Goal: Task Accomplishment & Management: Use online tool/utility

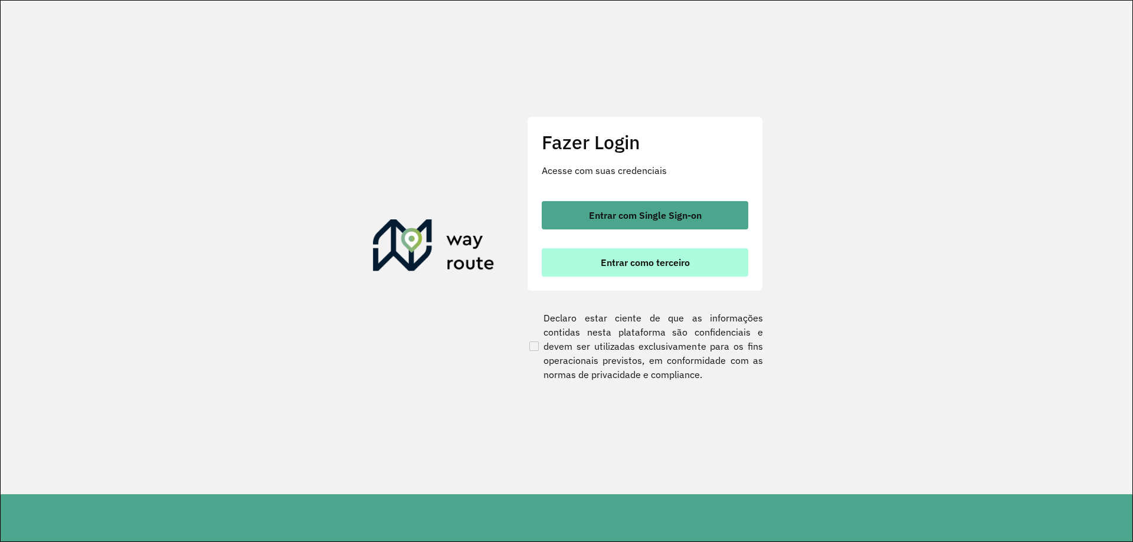
click at [689, 264] on span "Entrar como terceiro" at bounding box center [645, 262] width 89 height 9
click at [647, 259] on span "Entrar como terceiro" at bounding box center [645, 262] width 89 height 9
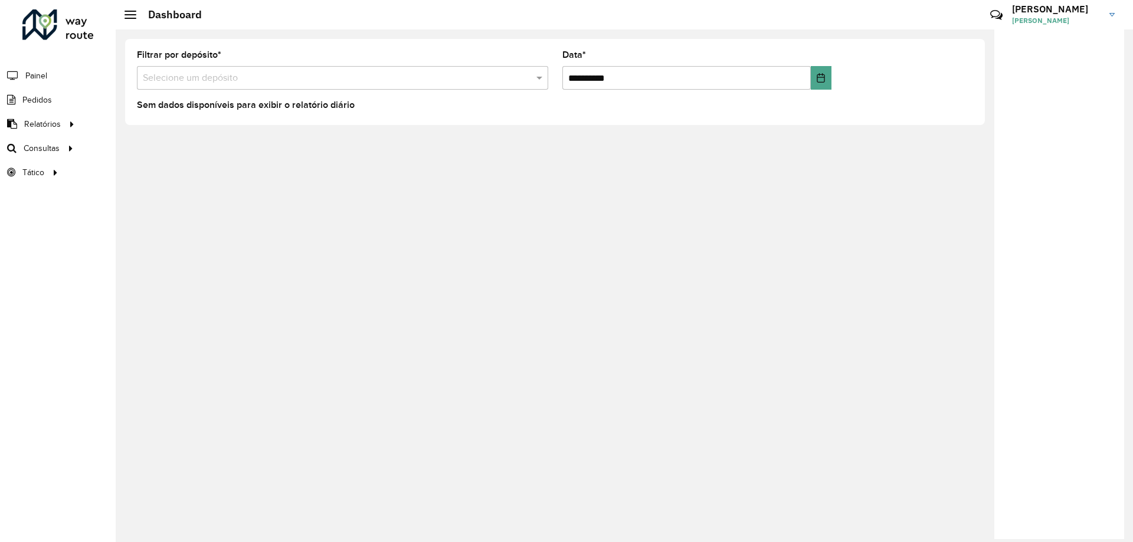
click at [54, 148] on span "Consultas" at bounding box center [42, 148] width 36 height 12
click at [152, 151] on span "Roteirização" at bounding box center [158, 148] width 48 height 12
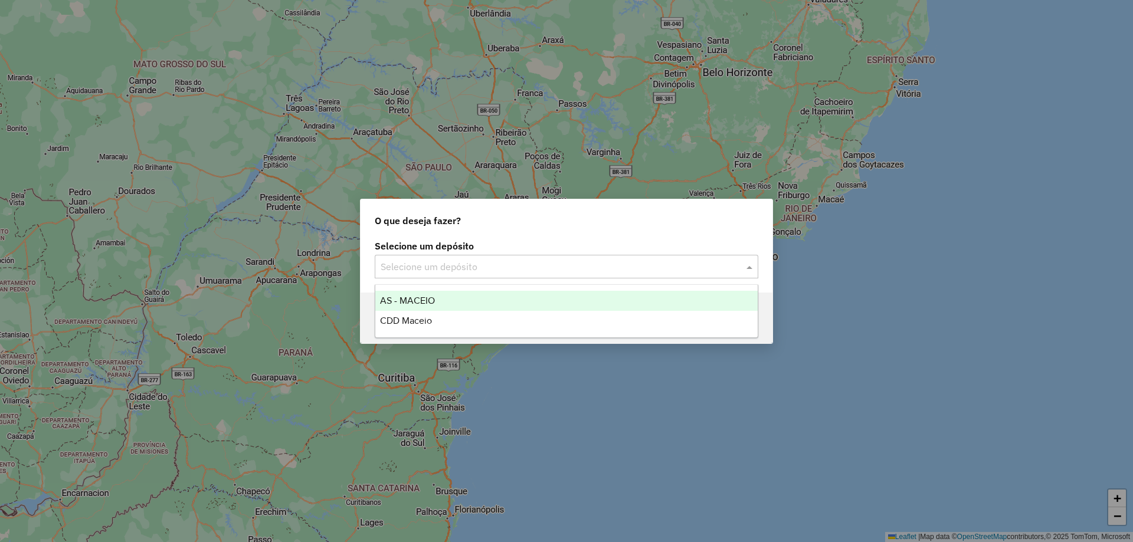
click at [581, 264] on input "text" at bounding box center [555, 267] width 348 height 14
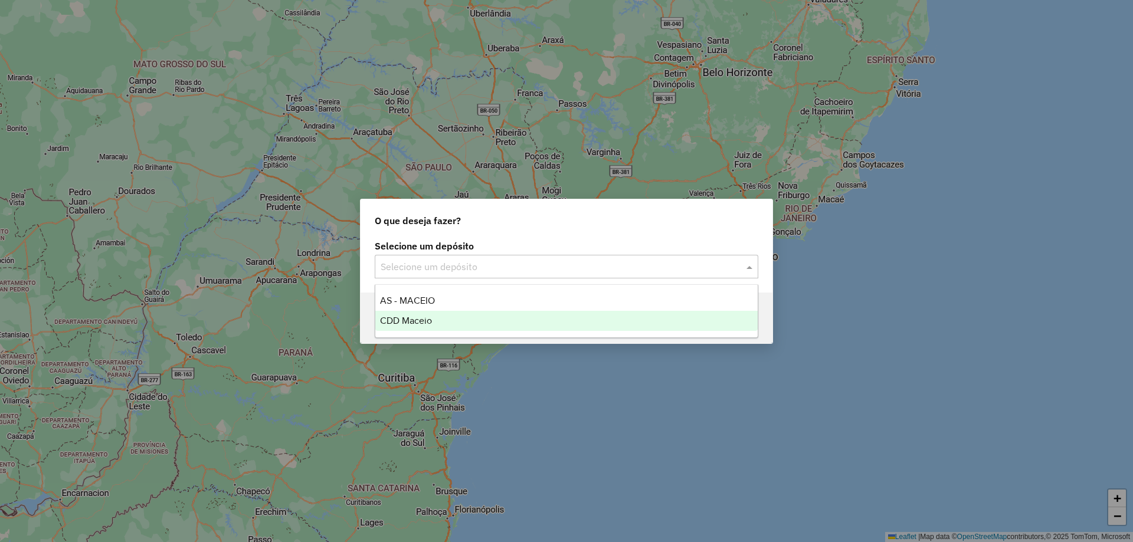
click at [524, 314] on div "CDD Maceio" at bounding box center [566, 321] width 382 height 20
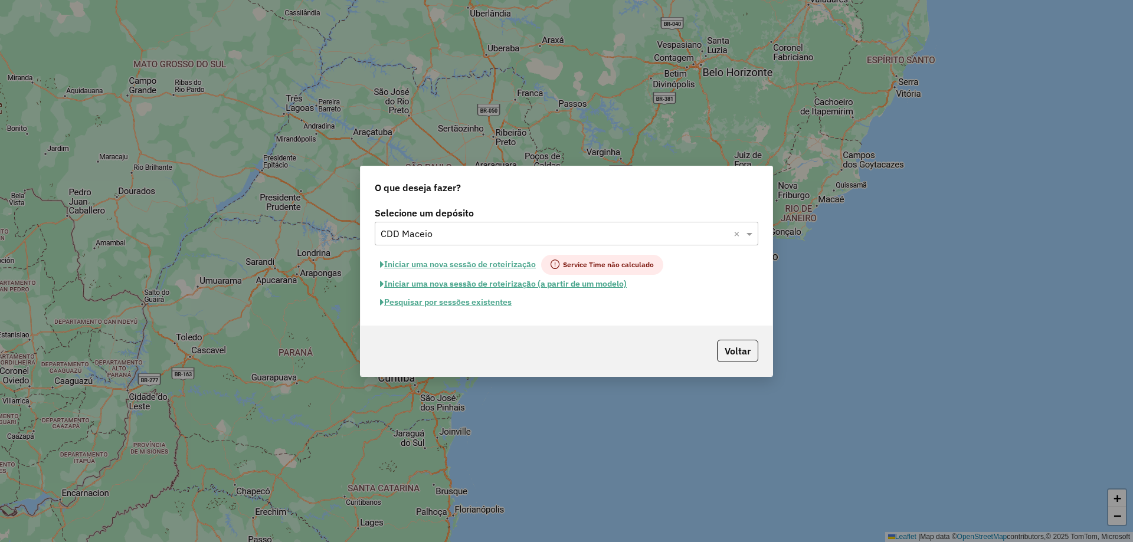
click at [473, 303] on button "Pesquisar por sessões existentes" at bounding box center [446, 302] width 142 height 18
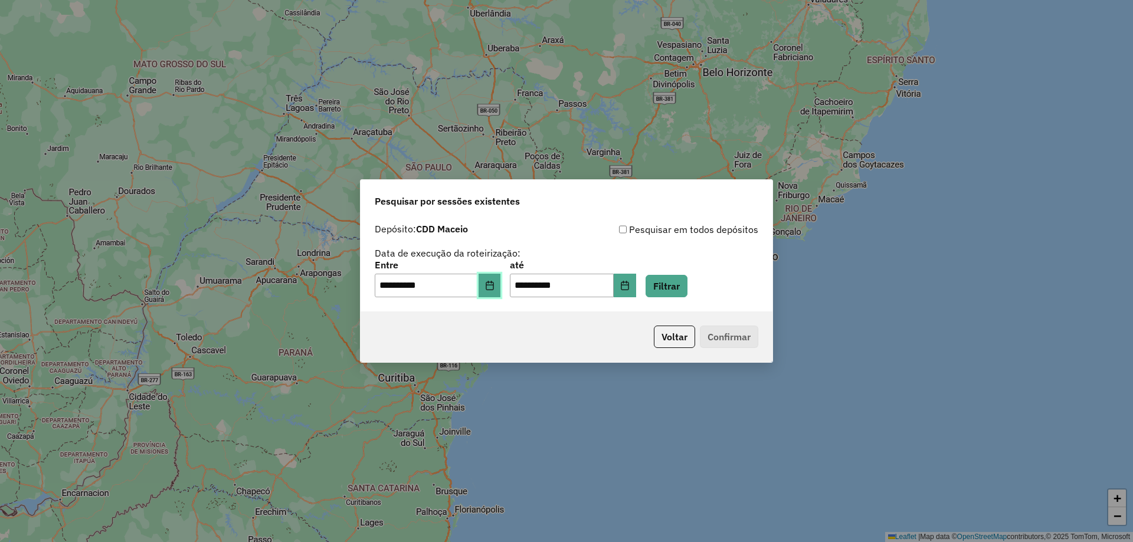
click at [495, 286] on icon "Choose Date" at bounding box center [489, 285] width 9 height 9
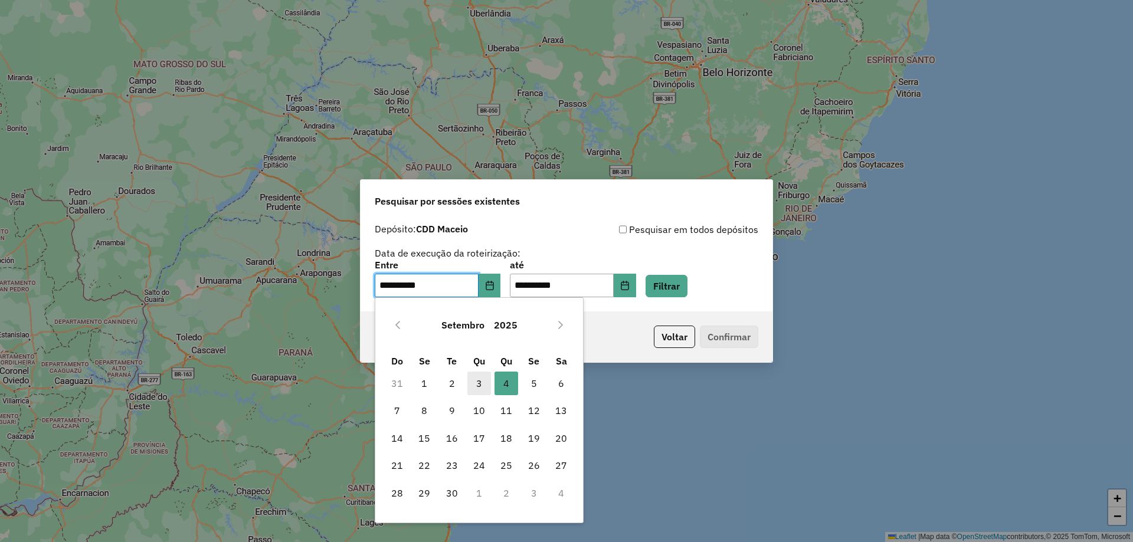
click at [479, 380] on span "3" at bounding box center [479, 384] width 24 height 24
type input "**********"
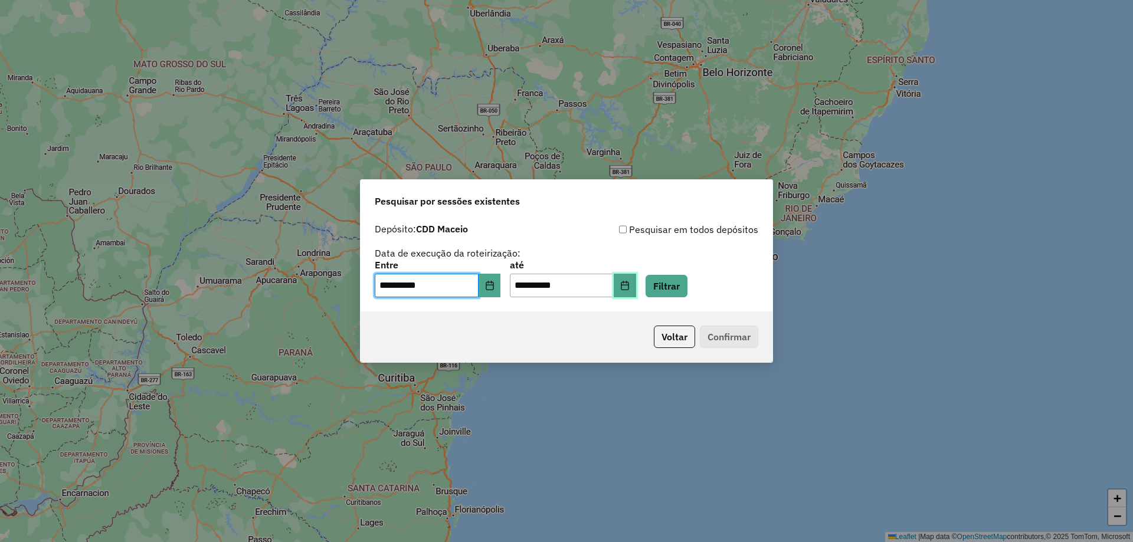
click at [630, 283] on icon "Choose Date" at bounding box center [624, 285] width 9 height 9
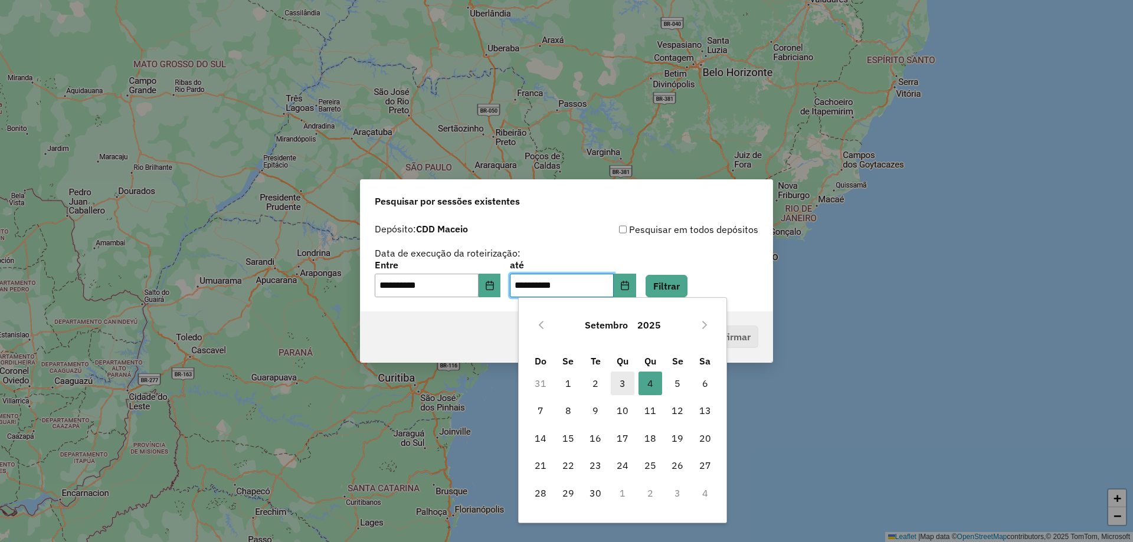
click at [620, 381] on span "3" at bounding box center [623, 384] width 24 height 24
type input "**********"
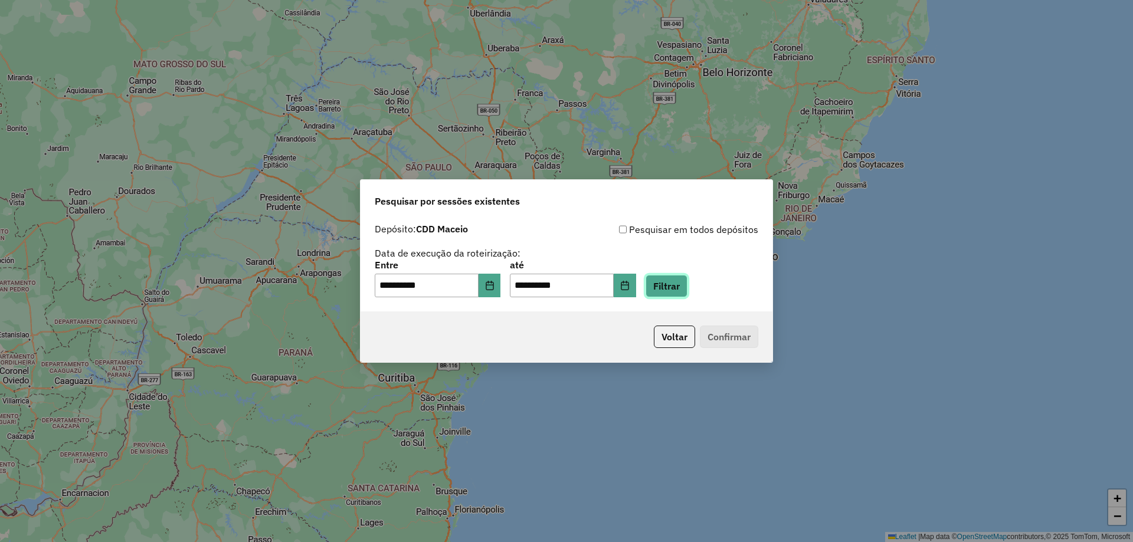
click at [688, 285] on button "Filtrar" at bounding box center [667, 286] width 42 height 22
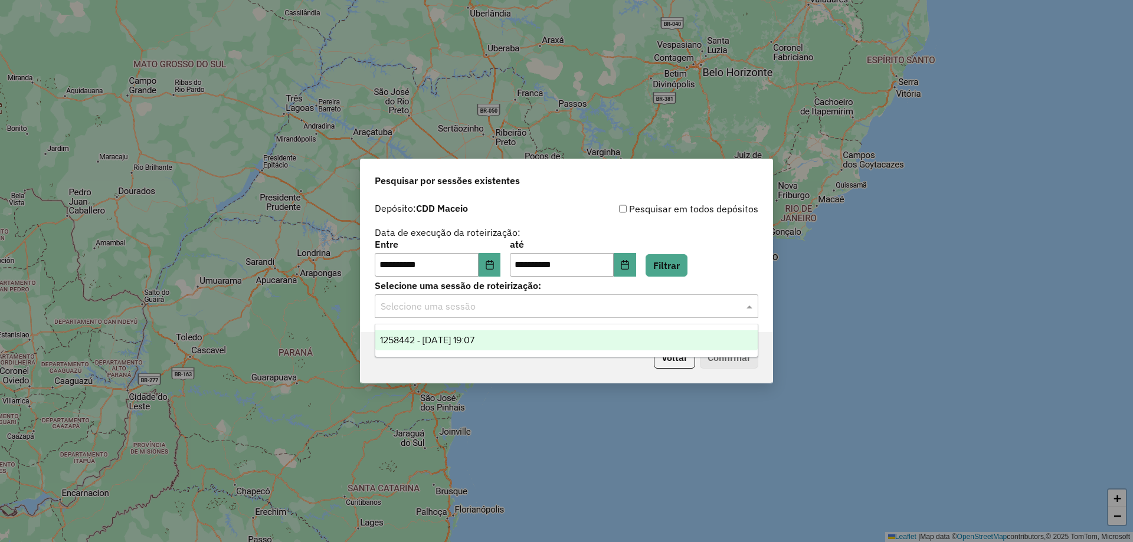
click at [511, 311] on input "text" at bounding box center [555, 307] width 348 height 14
click at [473, 337] on span "1258442 - [DATE] 19:07" at bounding box center [427, 340] width 94 height 10
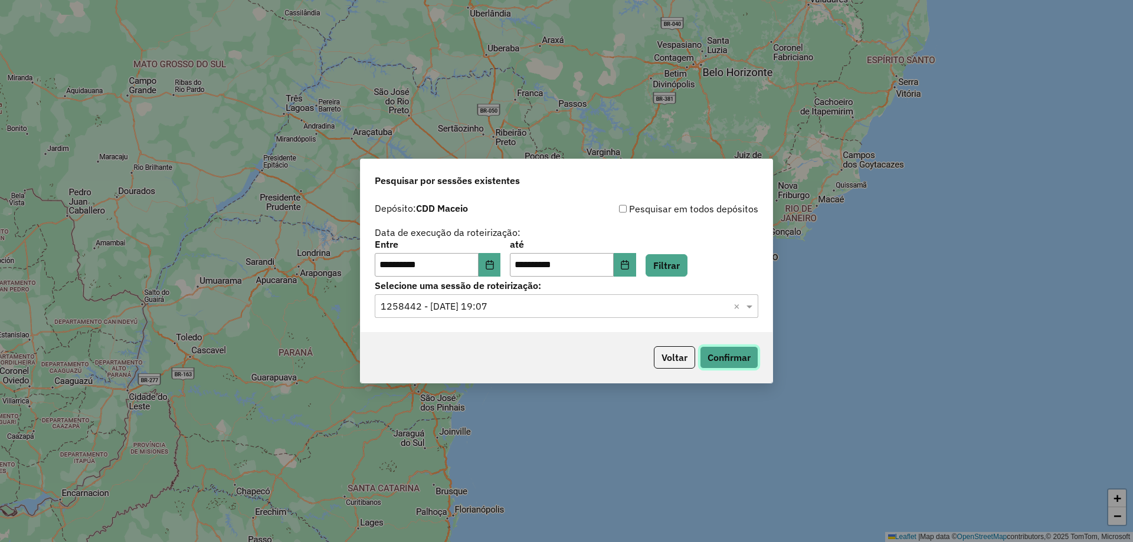
click at [747, 359] on button "Confirmar" at bounding box center [729, 357] width 58 height 22
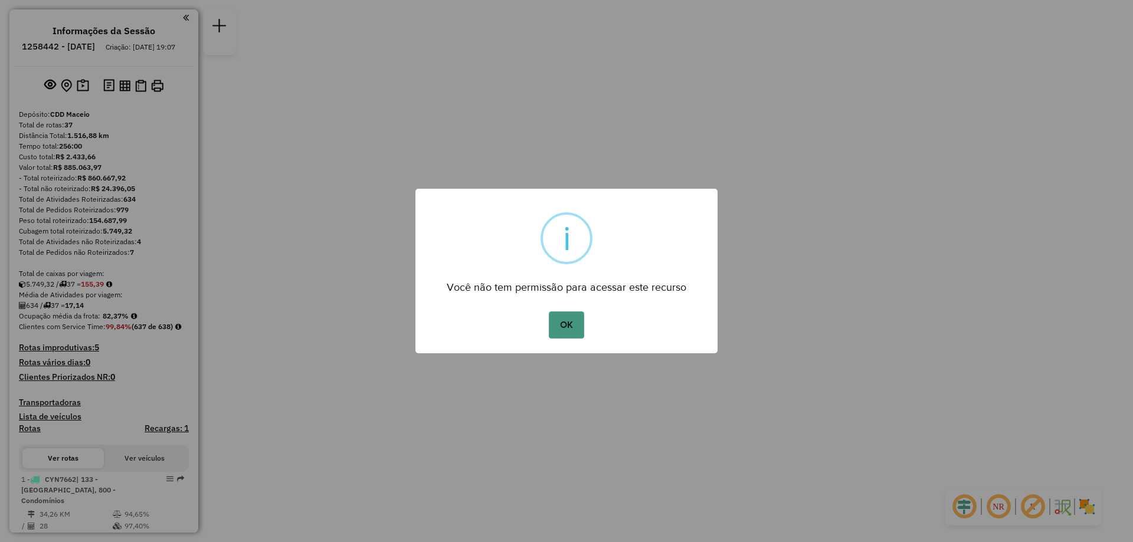
click at [561, 324] on button "OK" at bounding box center [566, 325] width 35 height 27
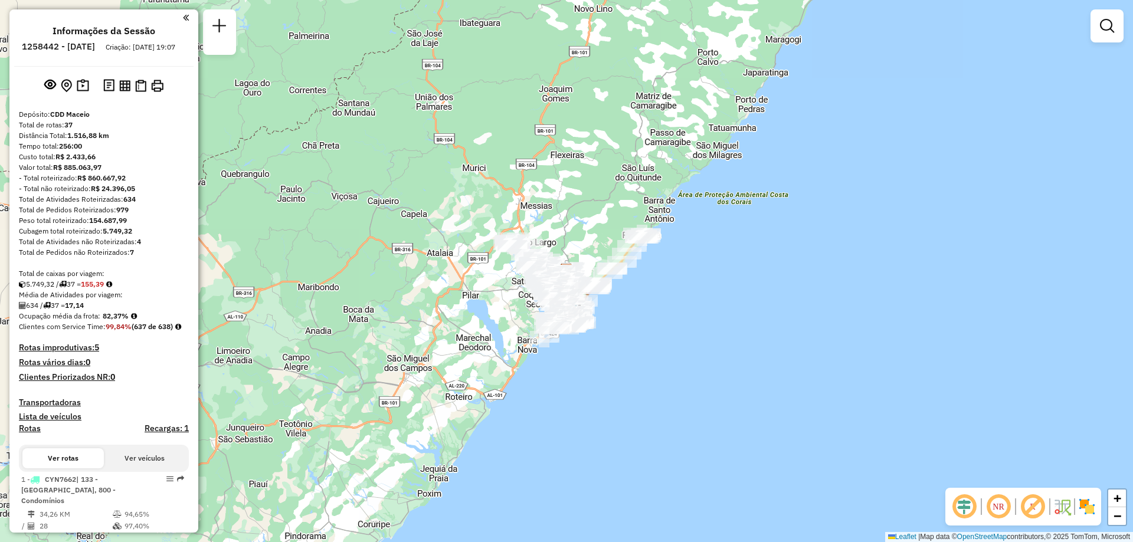
scroll to position [603, 0]
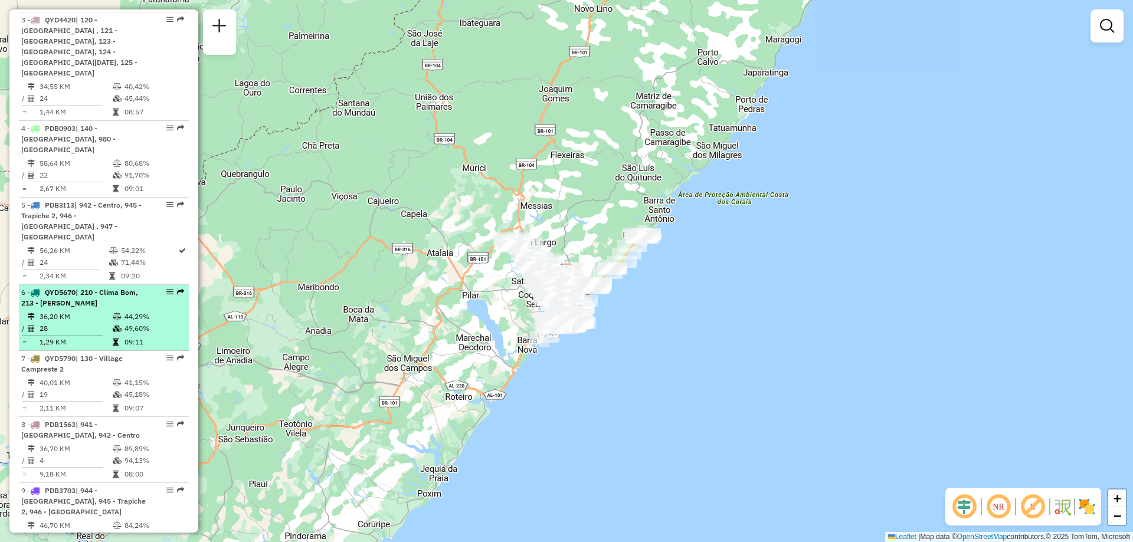
click at [125, 323] on td "49,60%" at bounding box center [154, 329] width 60 height 12
select select "**********"
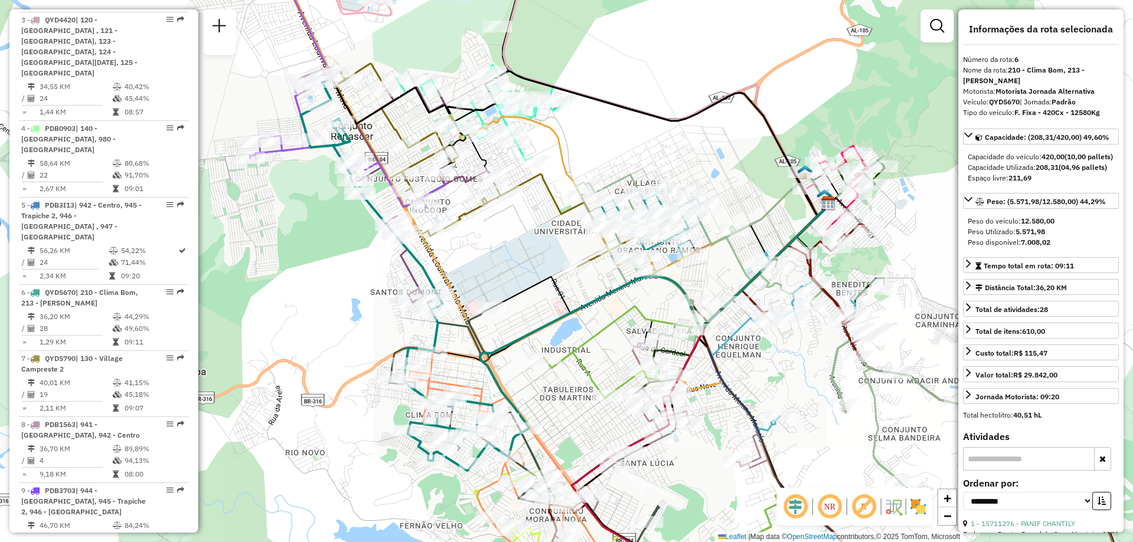
click at [822, 509] on em at bounding box center [830, 507] width 28 height 28
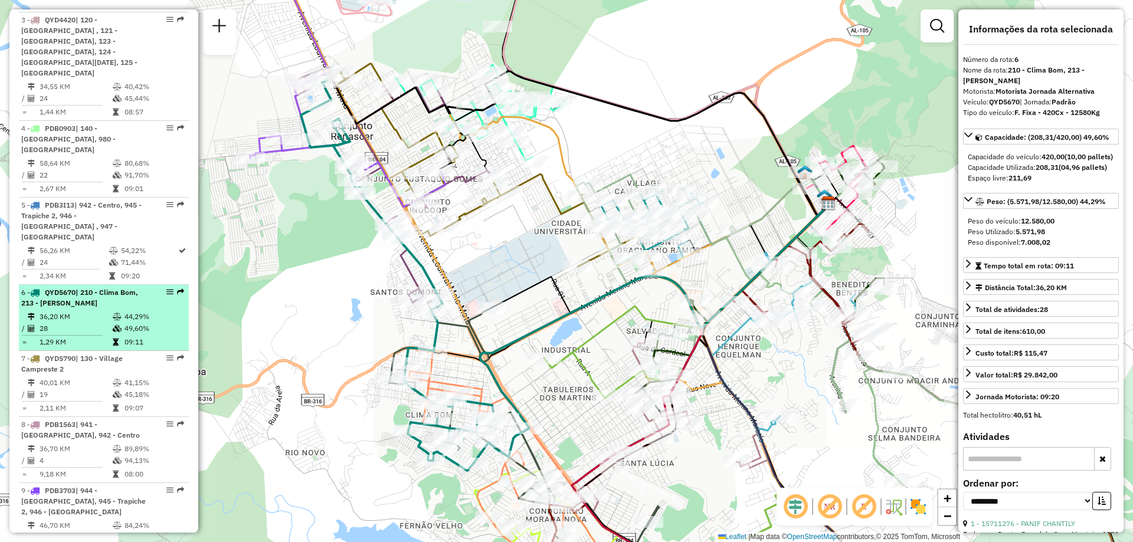
drag, startPoint x: 164, startPoint y: 266, endPoint x: 143, endPoint y: 283, distance: 26.0
click at [134, 287] on div "6 - QYD5670 | 210 - Clima Bom, 213 - Santos Dumond" at bounding box center [83, 297] width 125 height 21
click at [166, 289] on em at bounding box center [169, 292] width 7 height 7
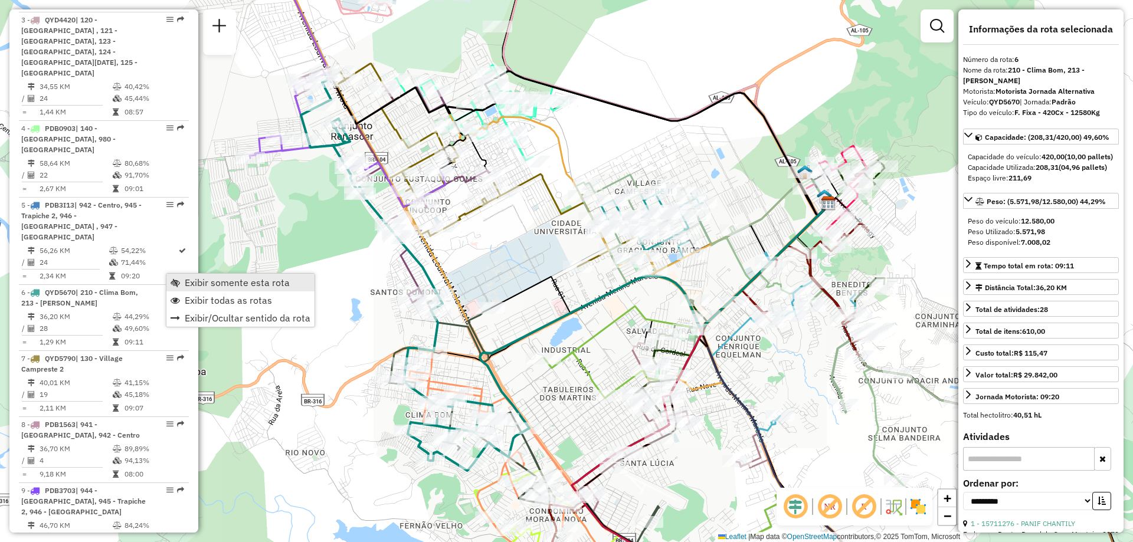
click at [185, 282] on span "Exibir somente esta rota" at bounding box center [237, 282] width 105 height 9
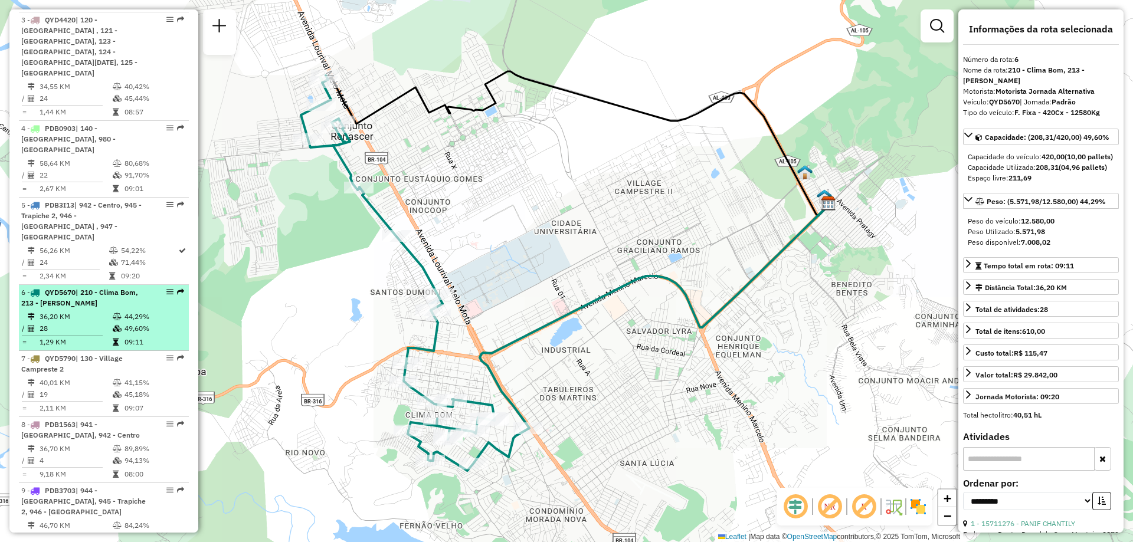
click at [132, 289] on li "6 - QYD5670 | 210 - Clima Bom, 213 - Santos Dumond 36,20 KM 44,29% / 28 49,60% …" at bounding box center [104, 318] width 170 height 66
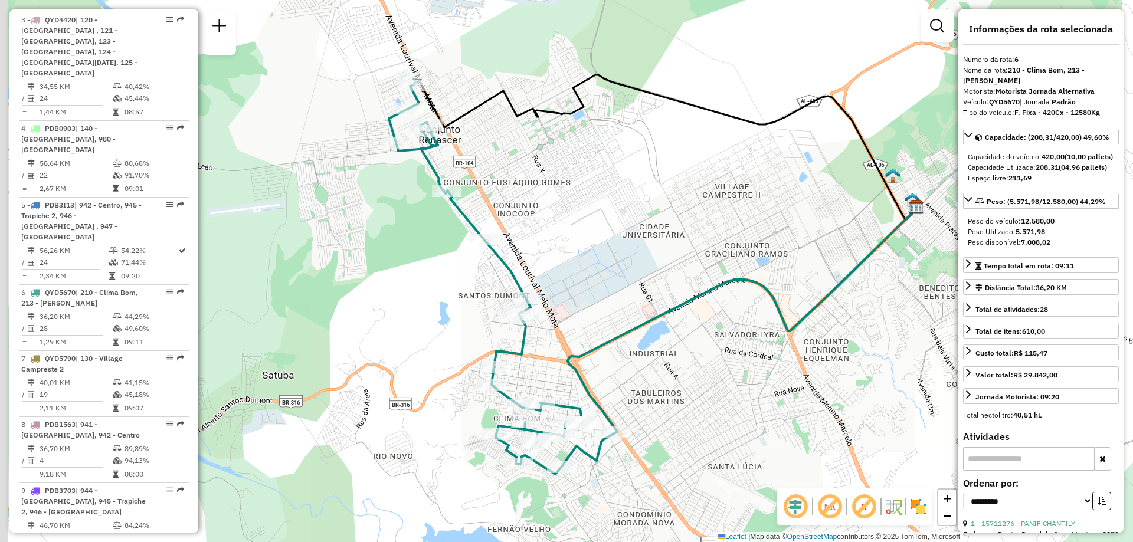
drag, startPoint x: 315, startPoint y: 260, endPoint x: 399, endPoint y: 261, distance: 83.8
click at [399, 261] on div "Janela de atendimento Grade de atendimento Capacidade Transportadoras Veículos …" at bounding box center [566, 271] width 1133 height 542
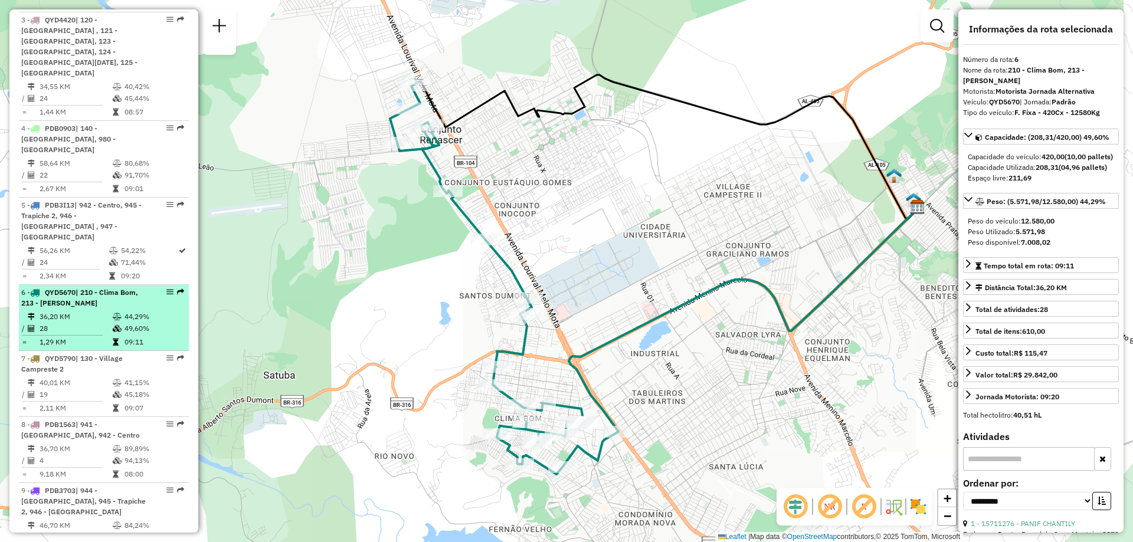
click at [132, 323] on td "49,60%" at bounding box center [154, 329] width 60 height 12
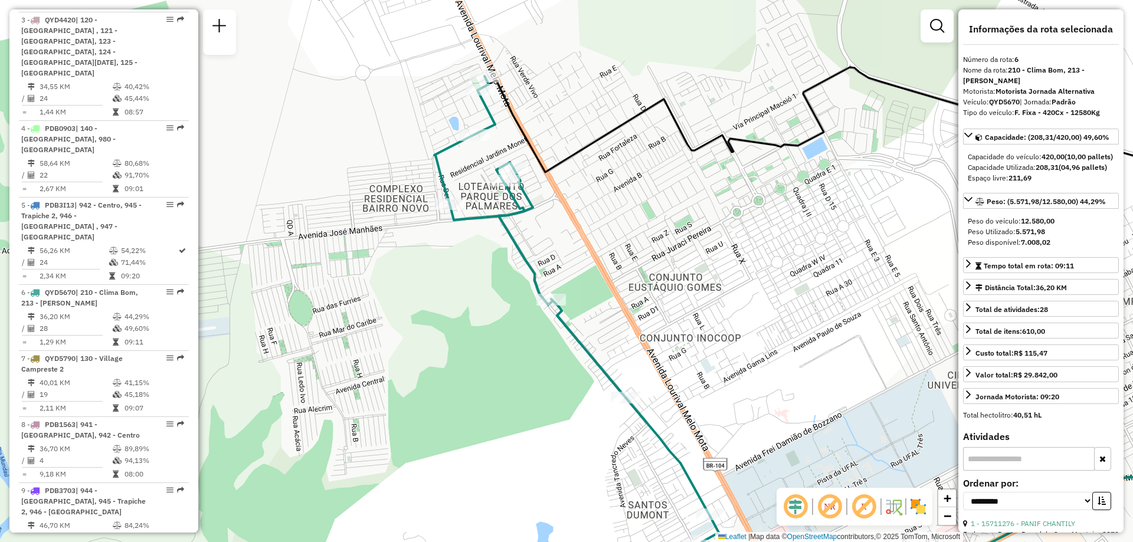
drag, startPoint x: 394, startPoint y: 114, endPoint x: 572, endPoint y: 220, distance: 207.0
click at [572, 220] on div "Janela de atendimento Grade de atendimento Capacidade Transportadoras Veículos …" at bounding box center [566, 271] width 1133 height 542
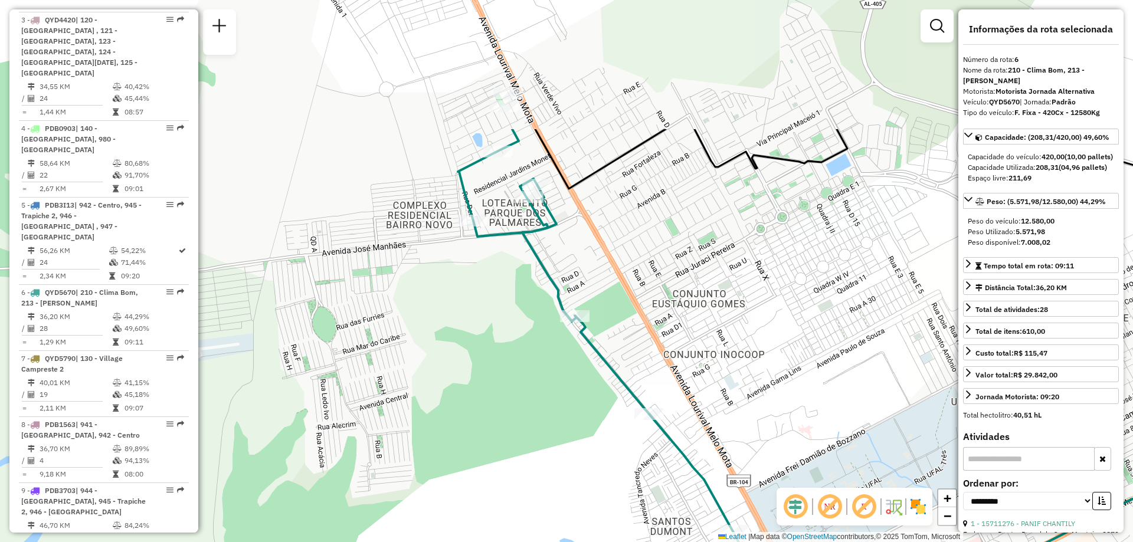
drag, startPoint x: 481, startPoint y: 119, endPoint x: 564, endPoint y: 263, distance: 166.3
click at [564, 263] on div "Janela de atendimento Grade de atendimento Capacidade Transportadoras Veículos …" at bounding box center [566, 271] width 1133 height 542
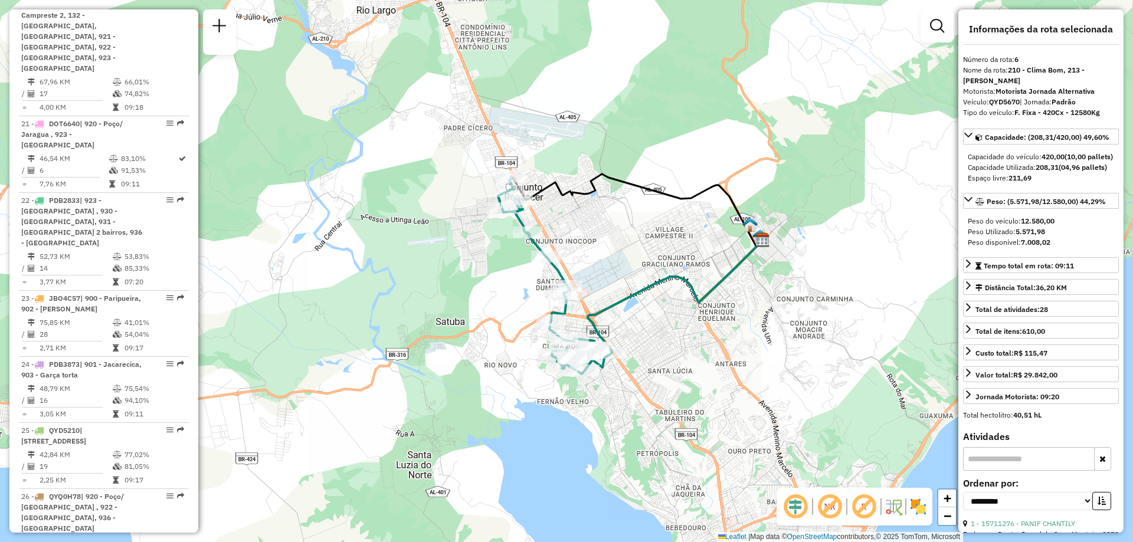
scroll to position [944, 0]
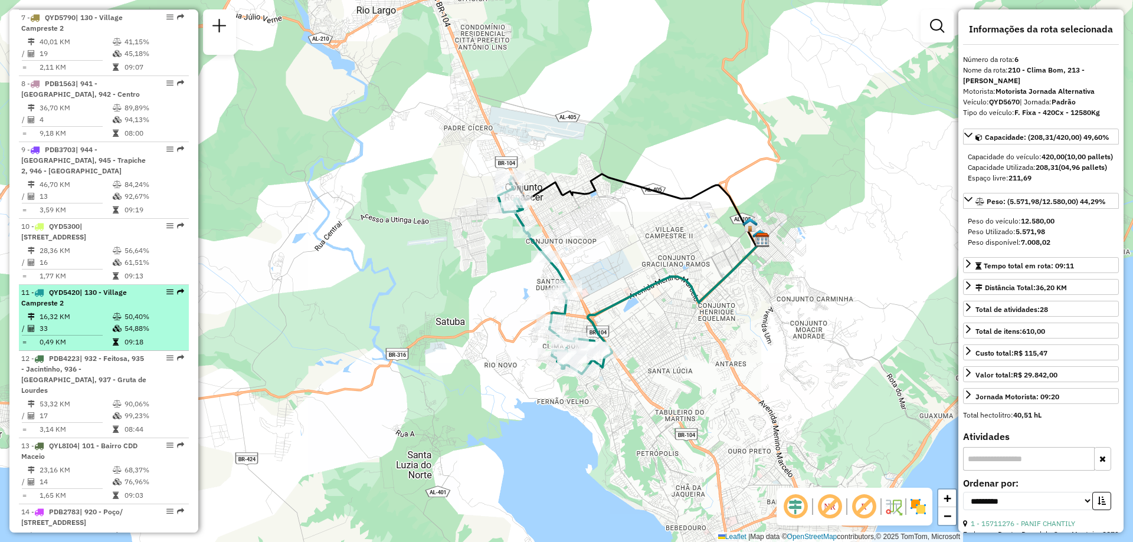
click at [93, 311] on td "16,32 KM" at bounding box center [75, 317] width 73 height 12
